Goal: Complete application form: Complete application form

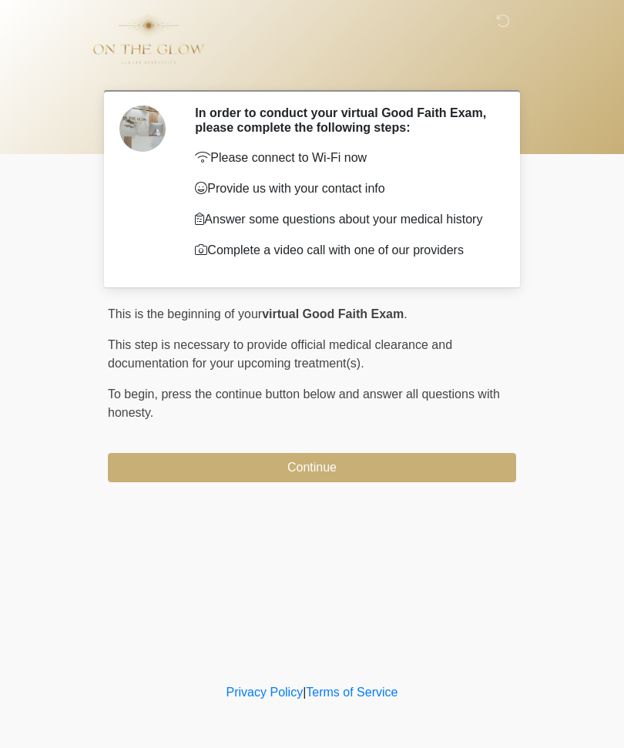
click at [301, 482] on button "Continue" at bounding box center [312, 467] width 408 height 29
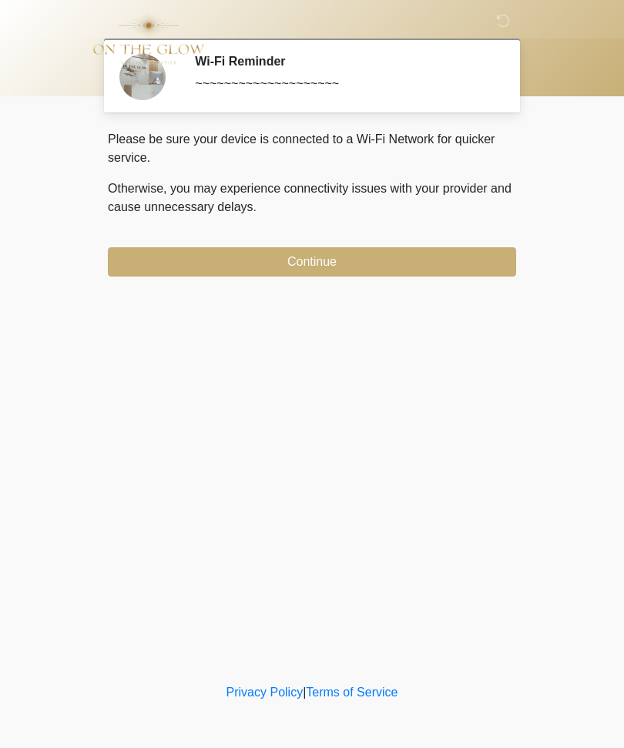
click at [442, 264] on button "Continue" at bounding box center [312, 261] width 408 height 29
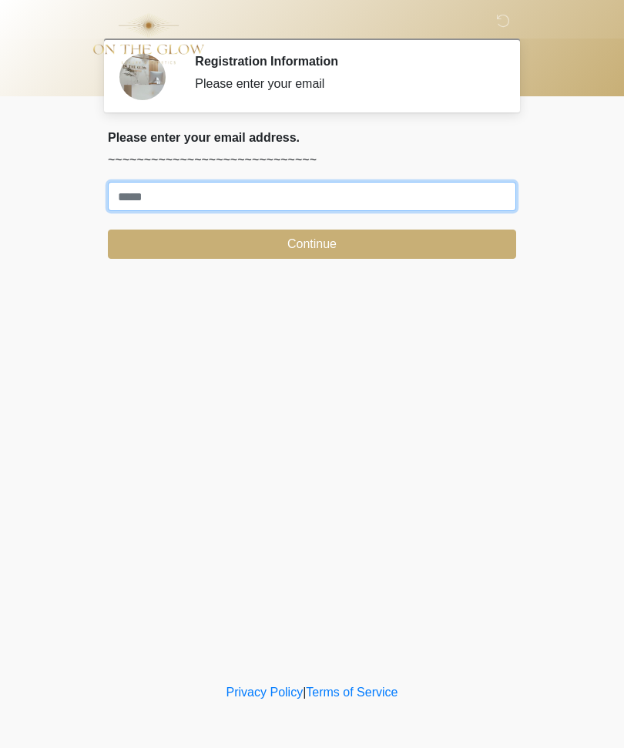
click at [455, 189] on input "Where should we email your treatment plan?" at bounding box center [312, 196] width 408 height 29
type input "**********"
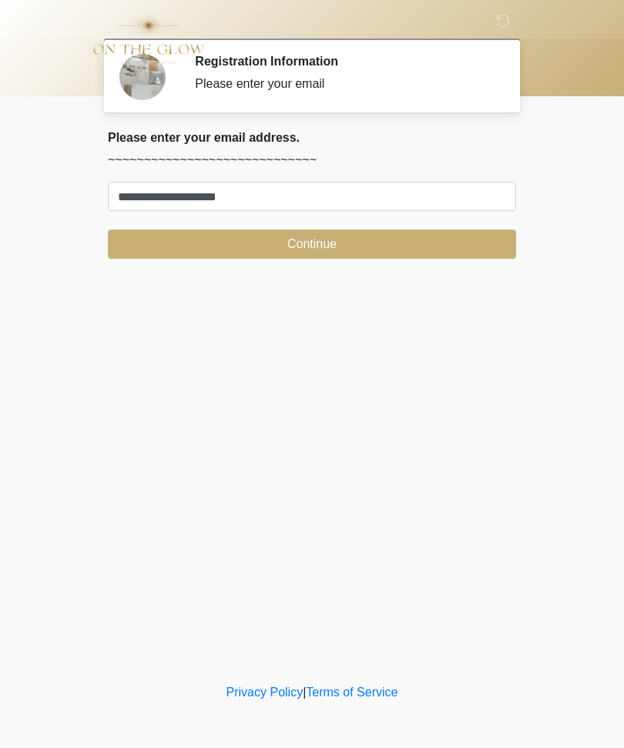
click at [445, 242] on button "Continue" at bounding box center [312, 244] width 408 height 29
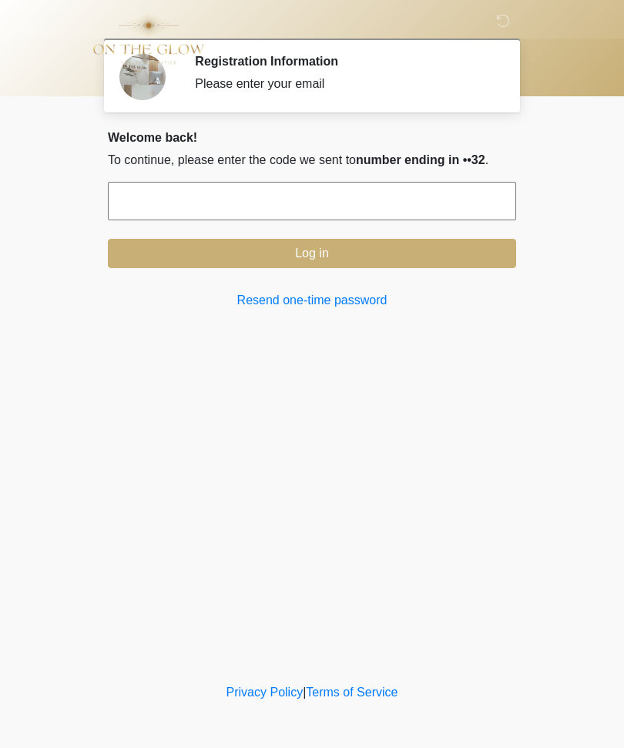
click at [445, 220] on input "text" at bounding box center [312, 201] width 408 height 39
click at [449, 213] on input "text" at bounding box center [312, 201] width 408 height 39
type input "******"
click at [419, 268] on button "Log in" at bounding box center [312, 253] width 408 height 29
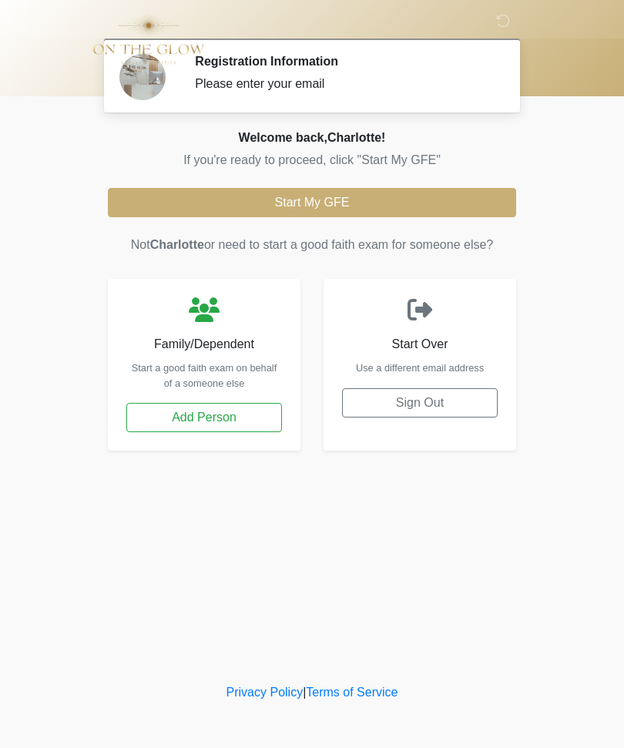
click at [462, 210] on button "Start My GFE" at bounding box center [312, 202] width 408 height 29
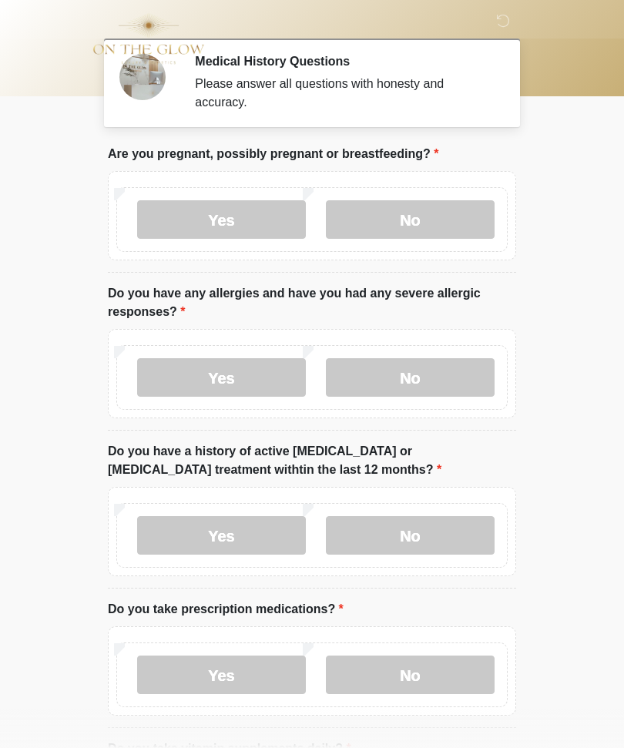
click at [435, 227] on label "No" at bounding box center [410, 219] width 169 height 39
click at [434, 387] on label "No" at bounding box center [410, 377] width 169 height 39
click at [438, 539] on label "No" at bounding box center [410, 535] width 169 height 39
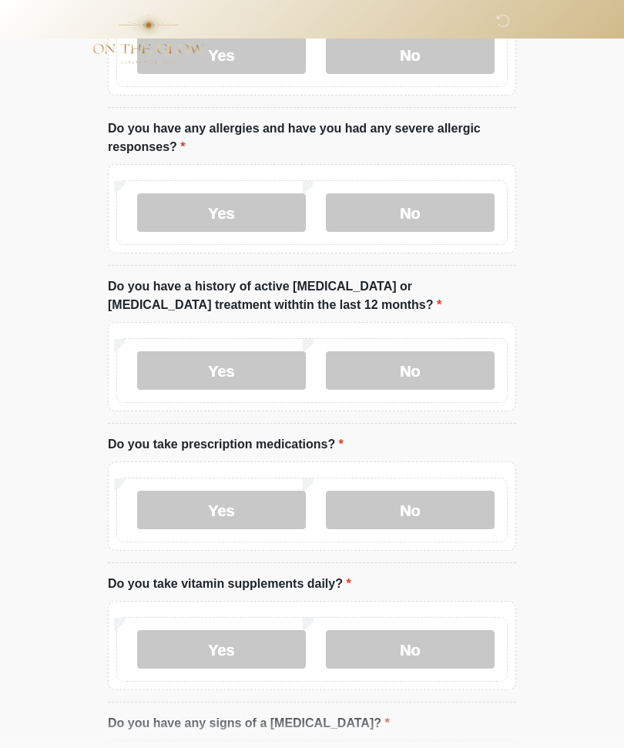
click at [435, 514] on label "No" at bounding box center [410, 511] width 169 height 39
click at [464, 647] on label "No" at bounding box center [410, 649] width 169 height 39
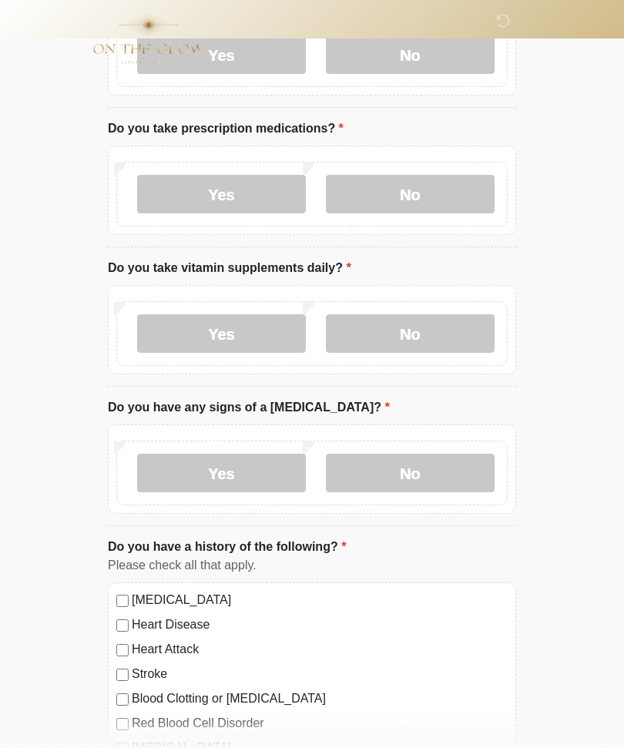
click at [438, 474] on label "No" at bounding box center [410, 474] width 169 height 39
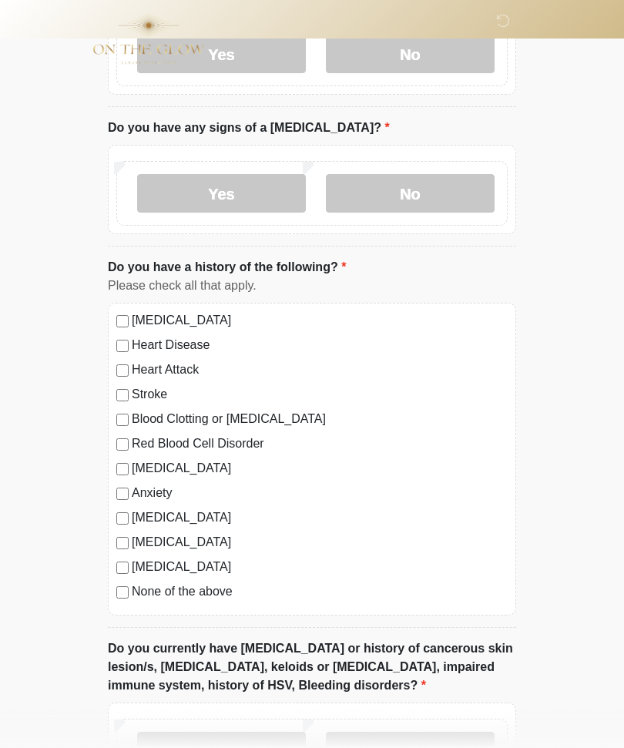
scroll to position [828, 0]
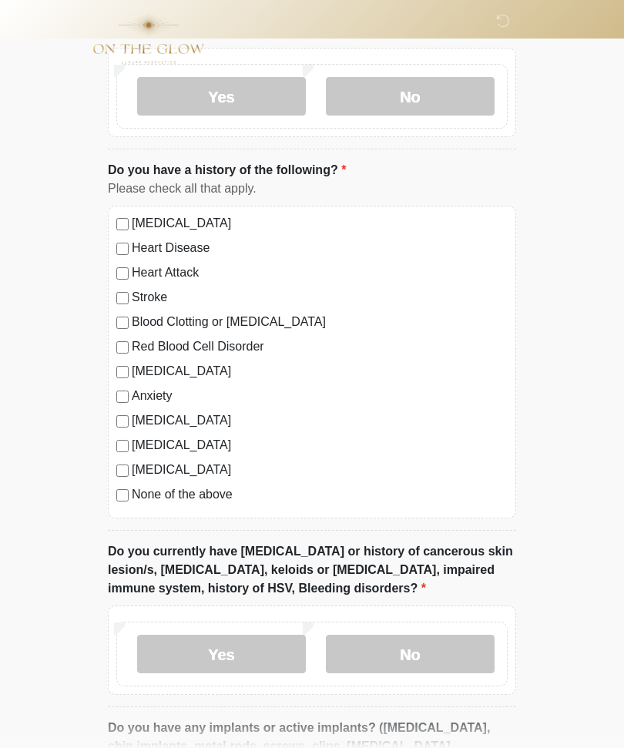
click at [440, 658] on label "No" at bounding box center [410, 655] width 169 height 39
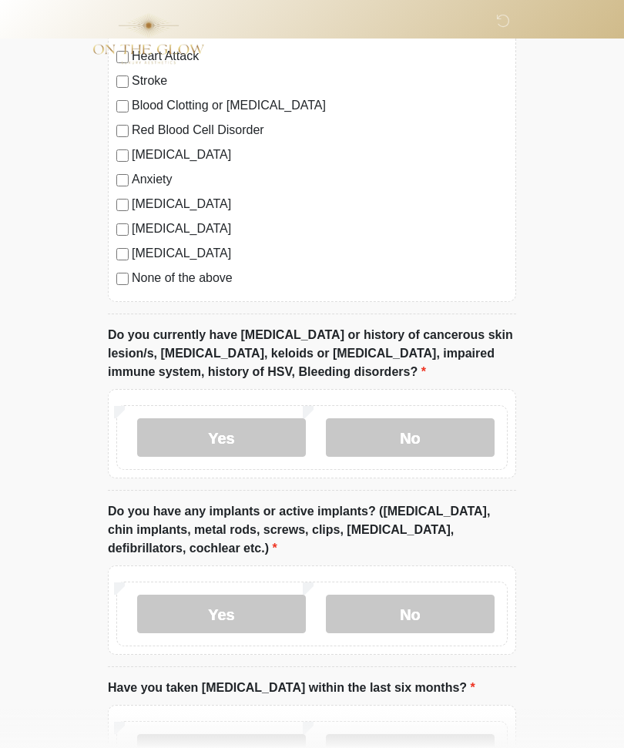
click at [438, 620] on label "No" at bounding box center [410, 614] width 169 height 39
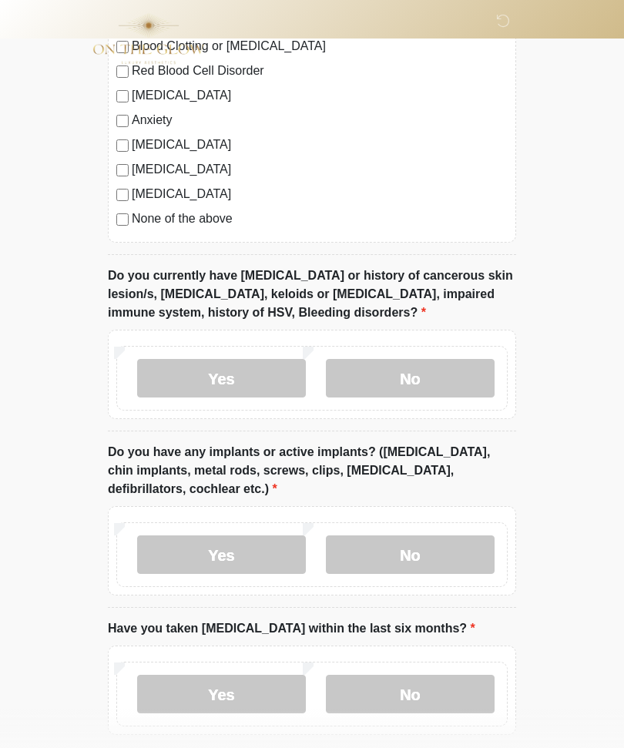
scroll to position [1202, 0]
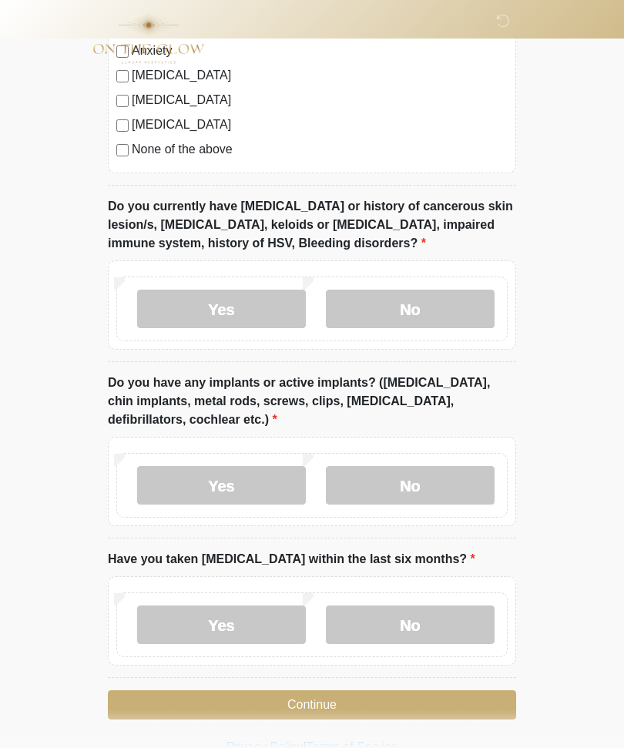
click at [456, 622] on label "No" at bounding box center [410, 625] width 169 height 39
click at [440, 703] on button "Continue" at bounding box center [312, 705] width 408 height 29
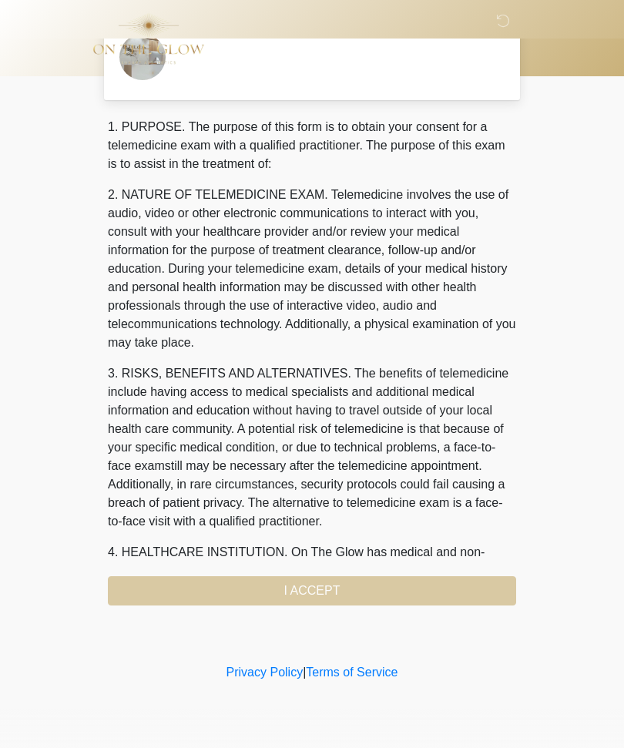
scroll to position [0, 0]
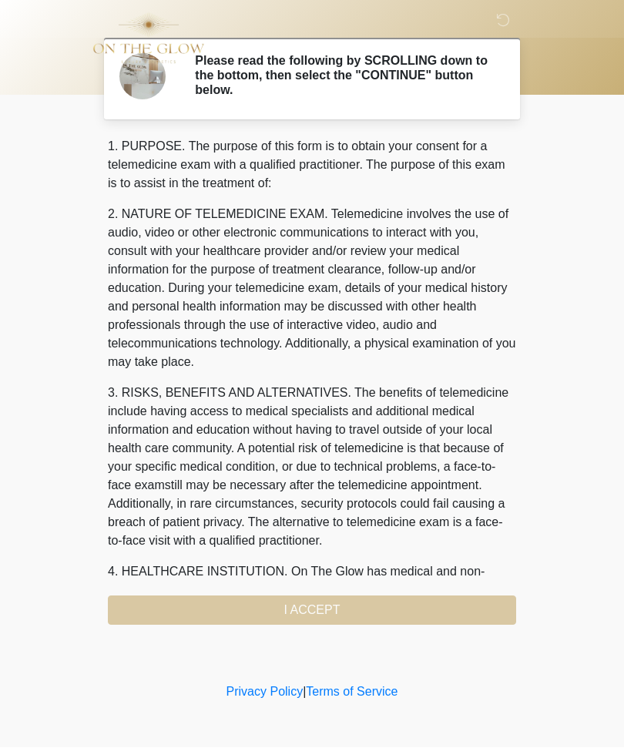
click at [438, 612] on div "1. PURPOSE. The purpose of this form is to obtain your consent for a telemedici…" at bounding box center [312, 382] width 408 height 488
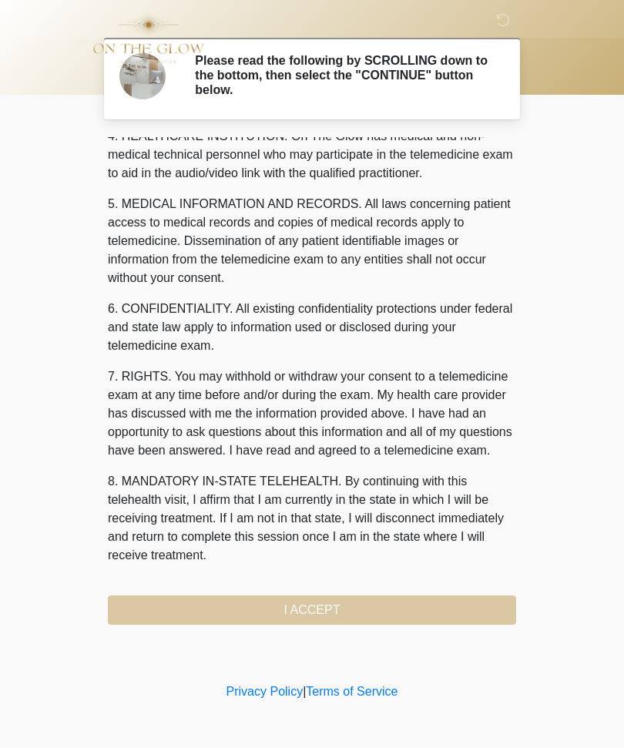
click at [427, 606] on div "1. PURPOSE. The purpose of this form is to obtain your consent for a telemedici…" at bounding box center [312, 382] width 408 height 488
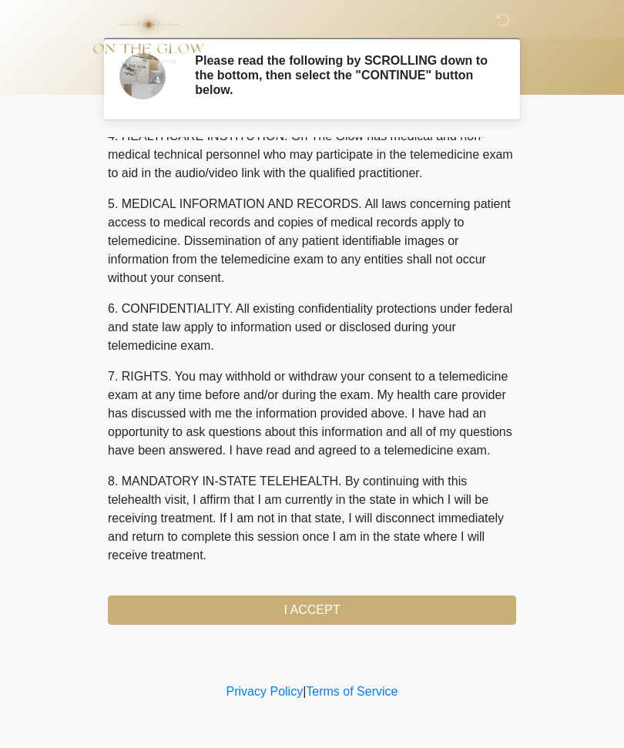
click at [458, 606] on button "I ACCEPT" at bounding box center [312, 610] width 408 height 29
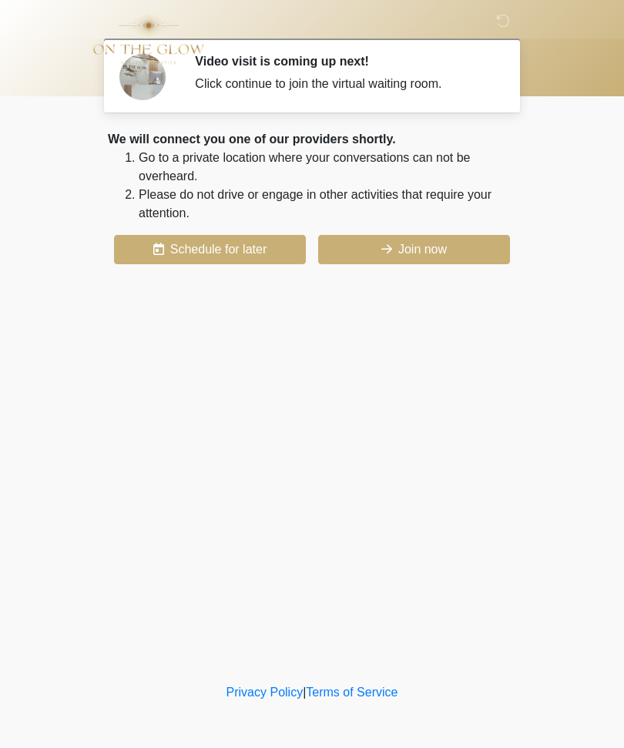
click at [435, 252] on button "Join now" at bounding box center [414, 249] width 192 height 29
